Goal: Check status: Check status

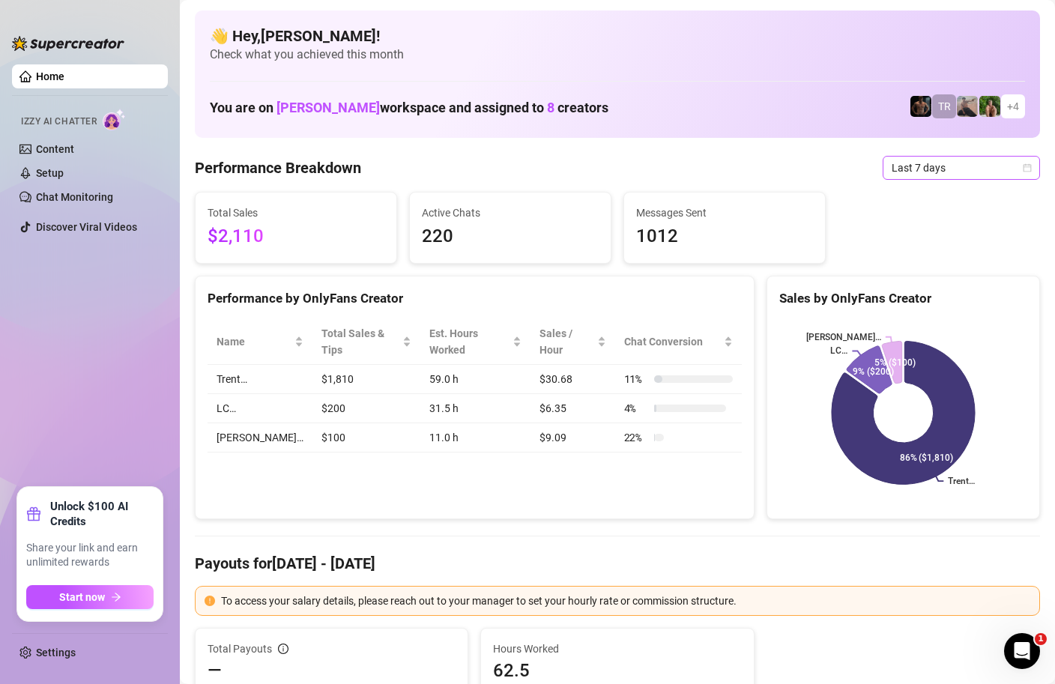
click at [1003, 164] on span "Last 7 days" at bounding box center [961, 168] width 139 height 22
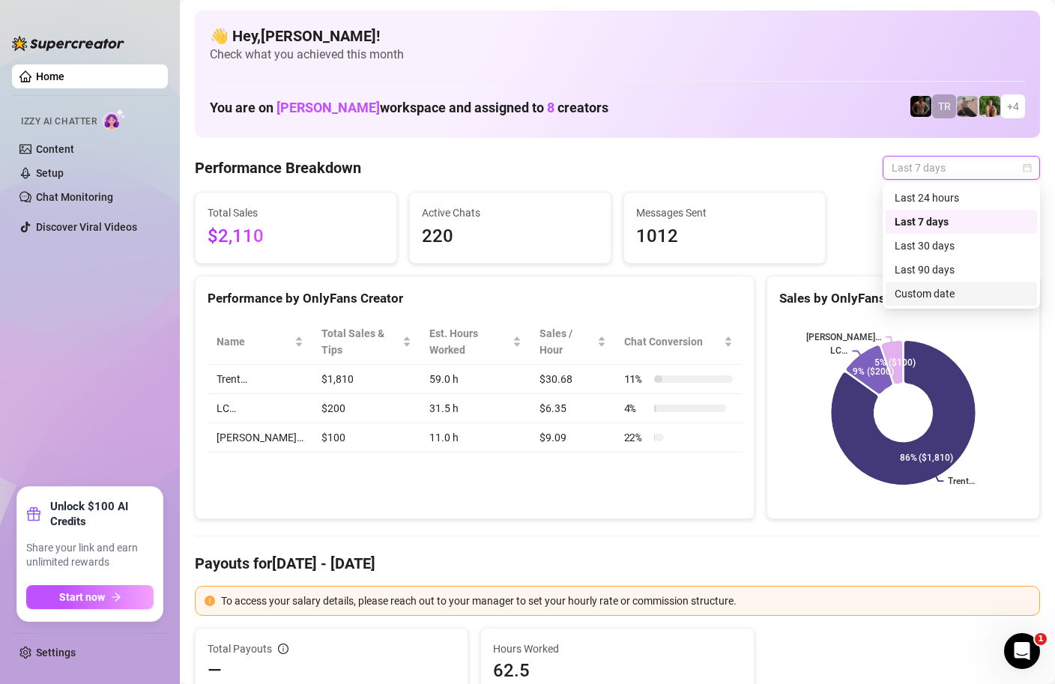
click at [909, 299] on div "Custom date" at bounding box center [961, 294] width 133 height 16
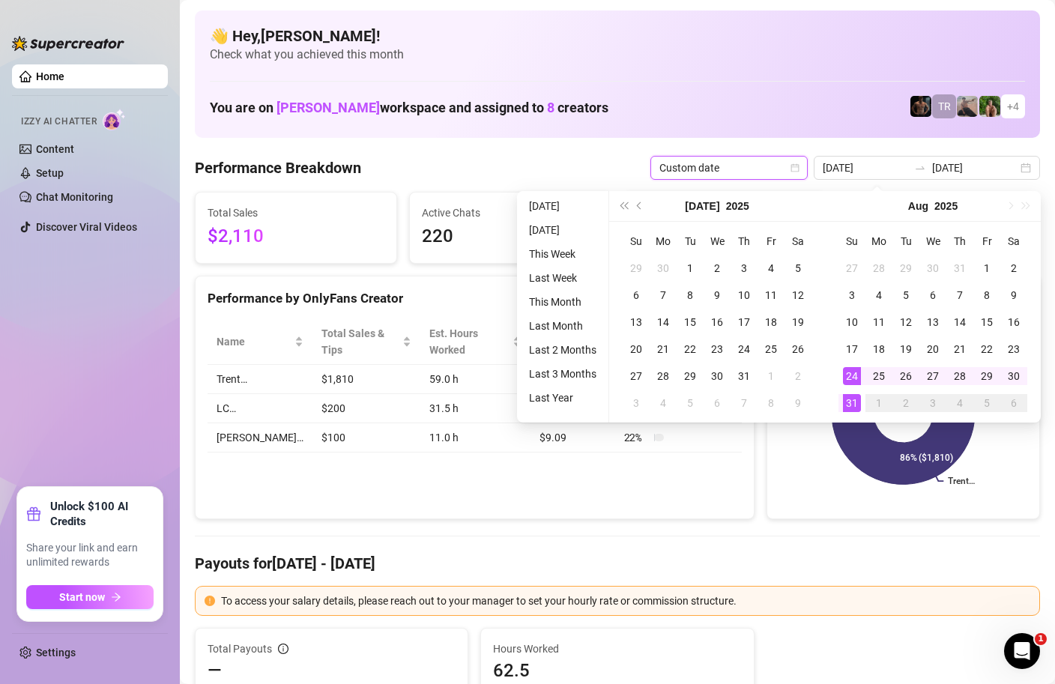
type input "[DATE]"
click at [860, 400] on td "31" at bounding box center [852, 403] width 27 height 27
click at [854, 402] on div "31" at bounding box center [852, 403] width 18 height 18
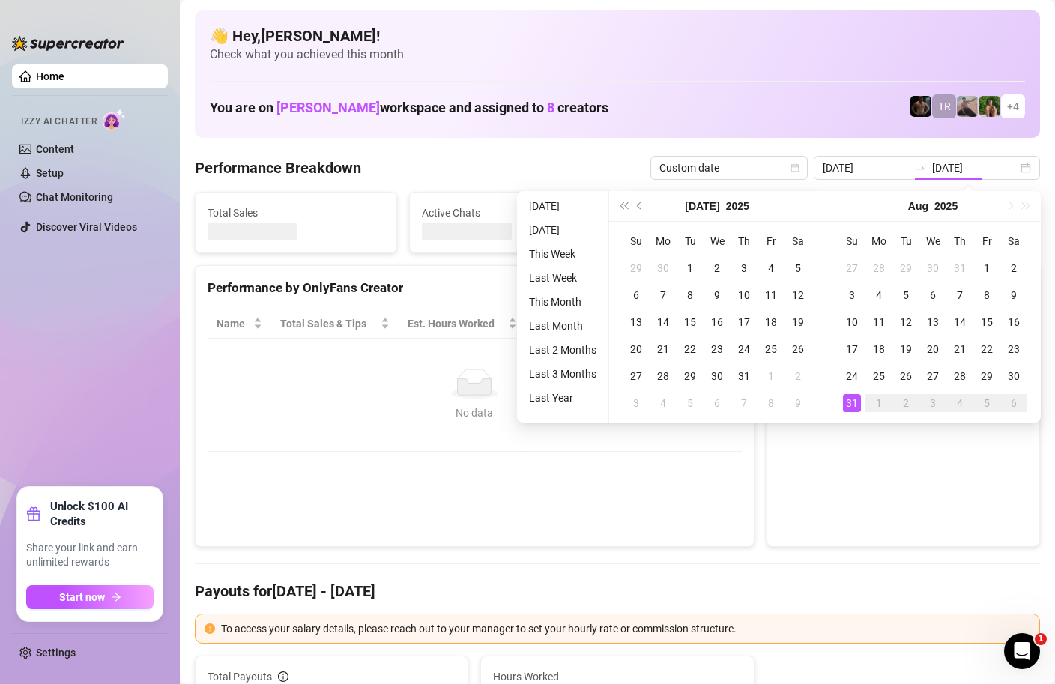
type input "[DATE]"
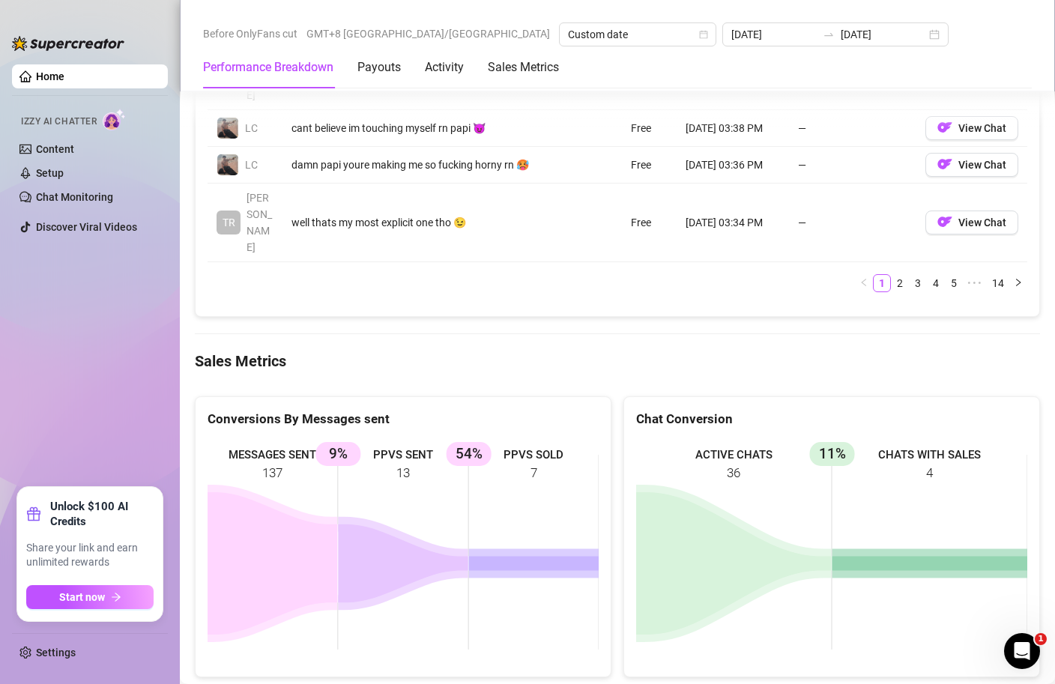
scroll to position [1880, 0]
